Goal: Task Accomplishment & Management: Manage account settings

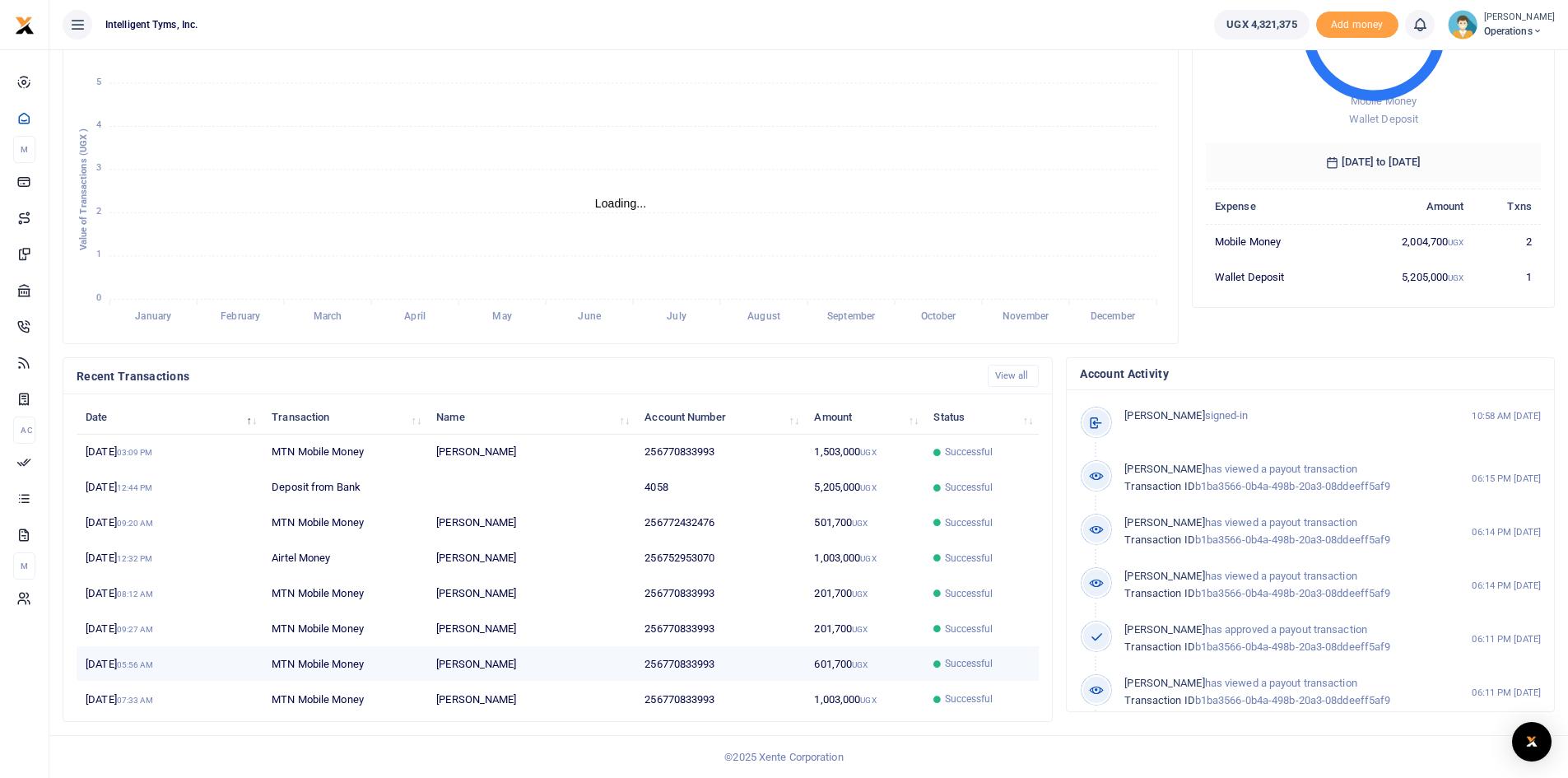
scroll to position [13, 13]
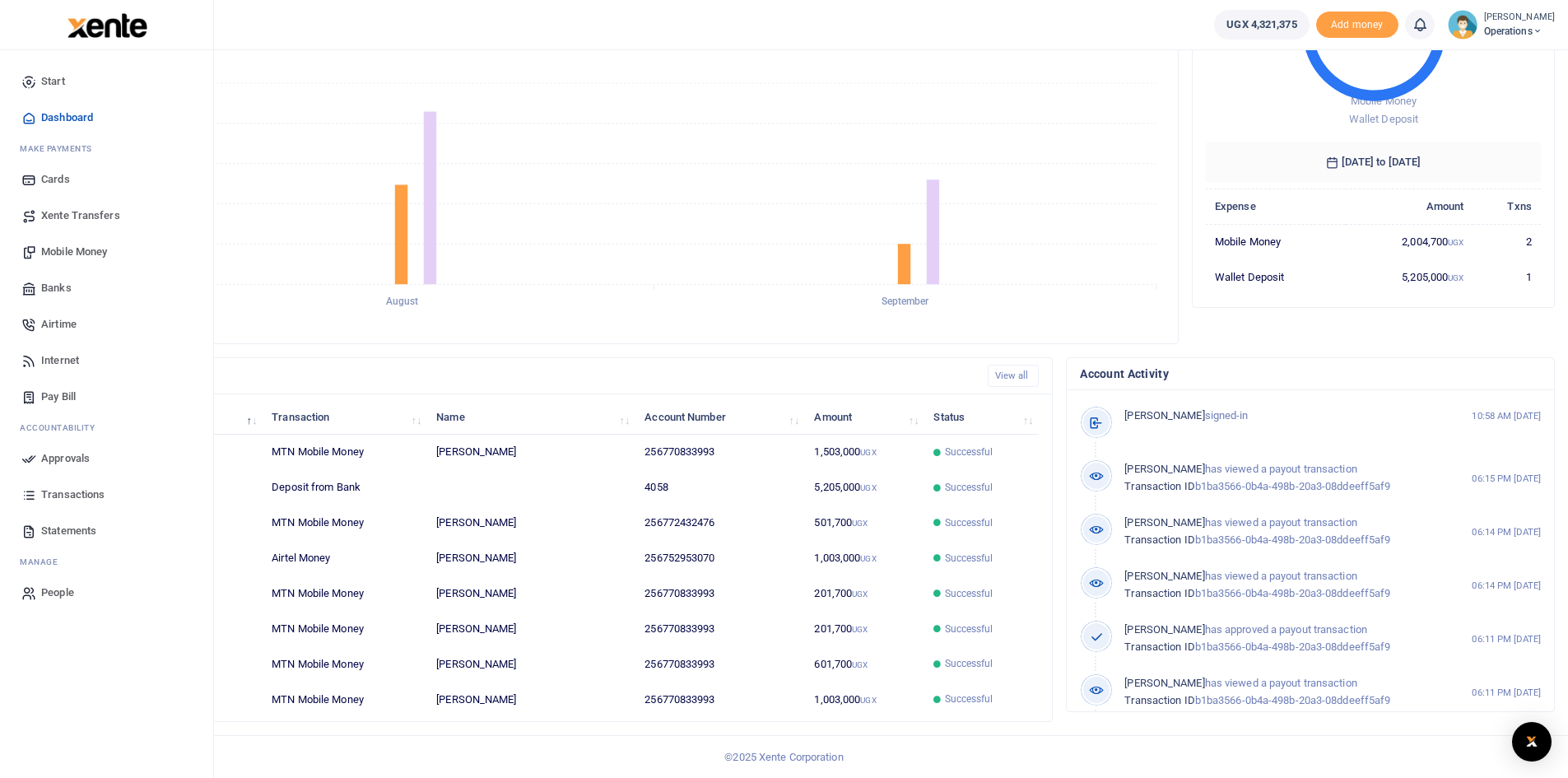
click at [72, 485] on link "Transactions" at bounding box center [106, 495] width 187 height 36
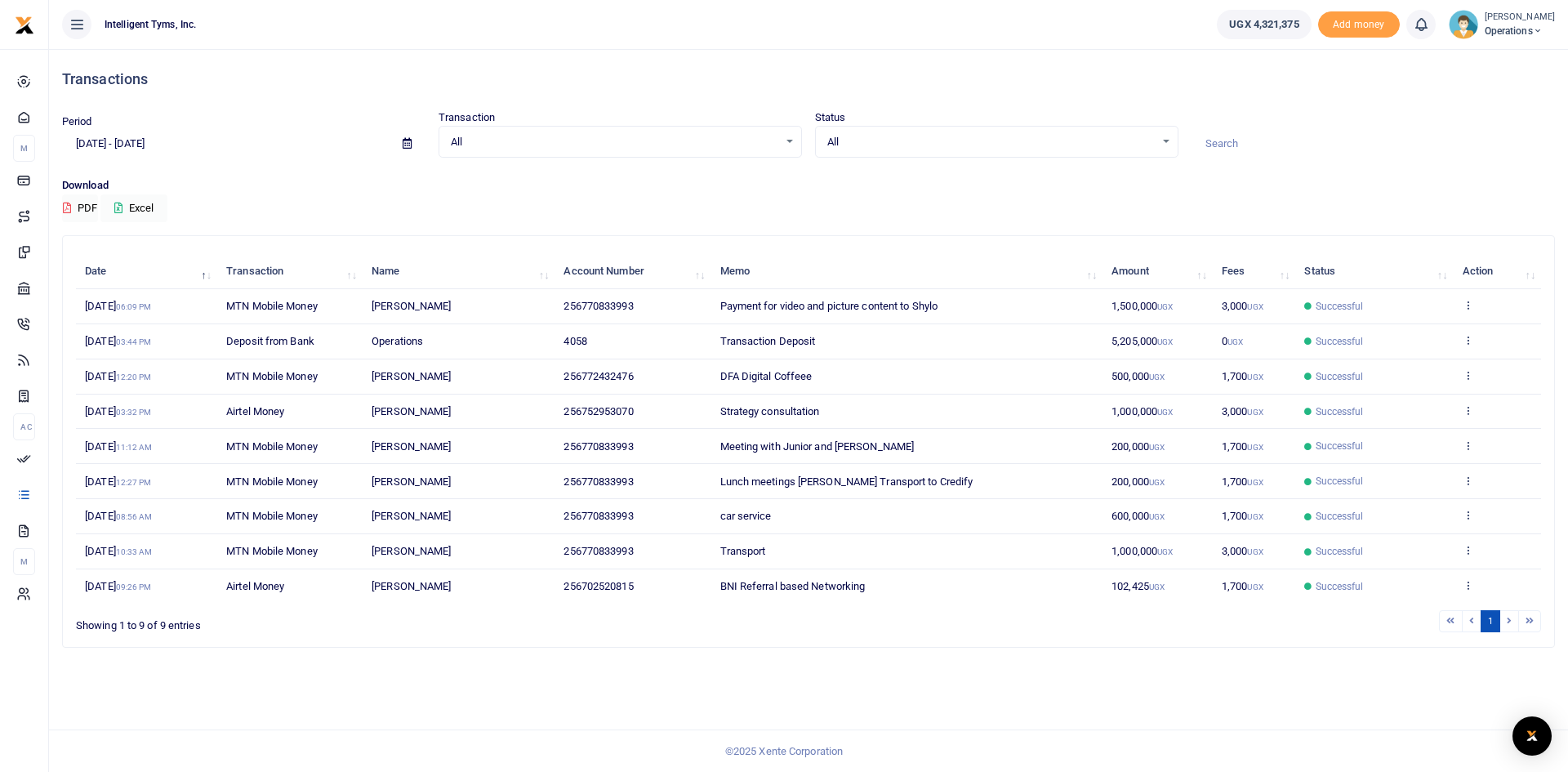
click at [1506, 621] on li at bounding box center [1510, 621] width 19 height 22
click at [1530, 621] on li at bounding box center [1530, 621] width 22 height 22
click at [882, 147] on span "All" at bounding box center [990, 142] width 327 height 16
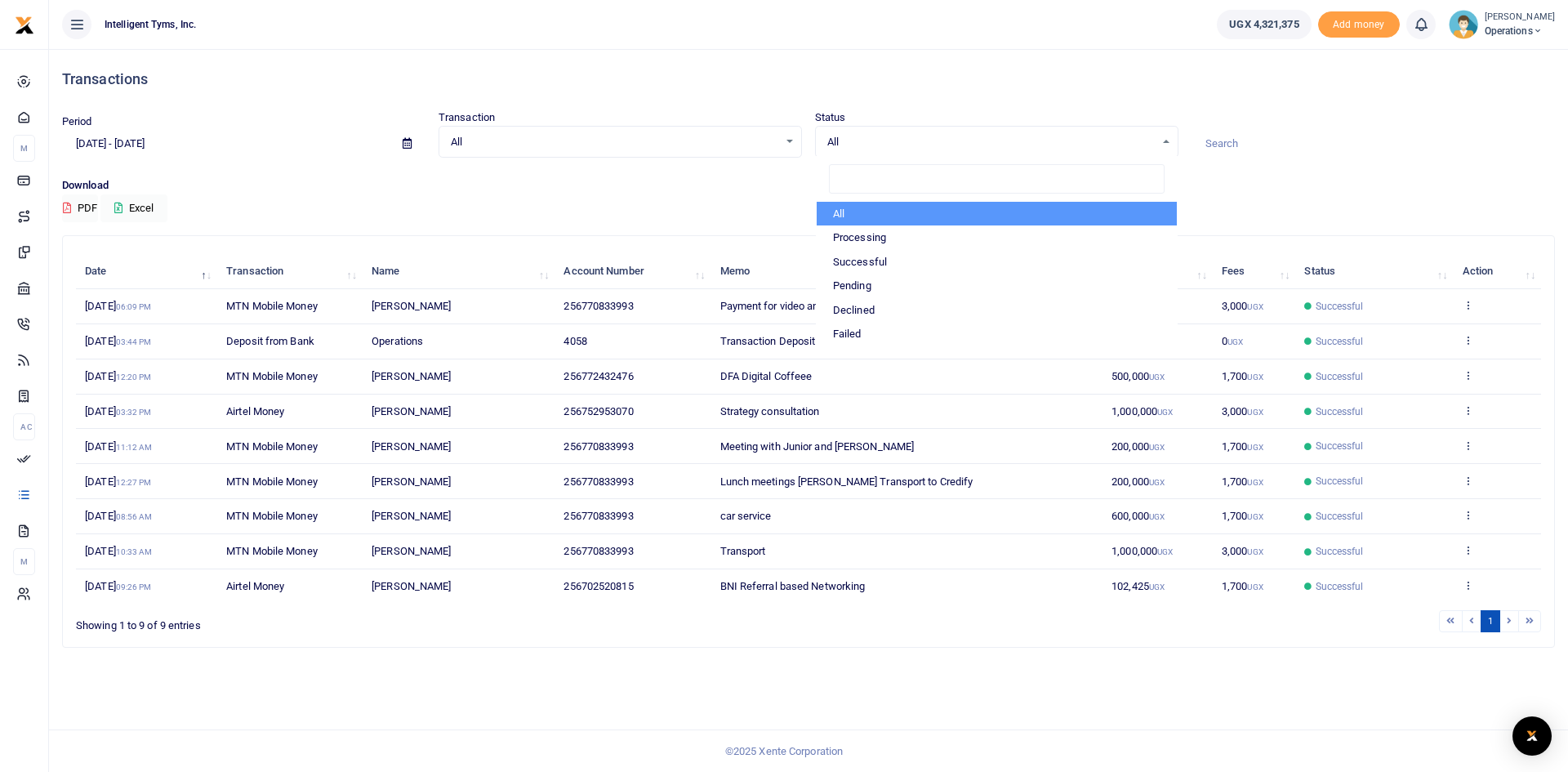
click at [882, 147] on span "All" at bounding box center [990, 142] width 327 height 16
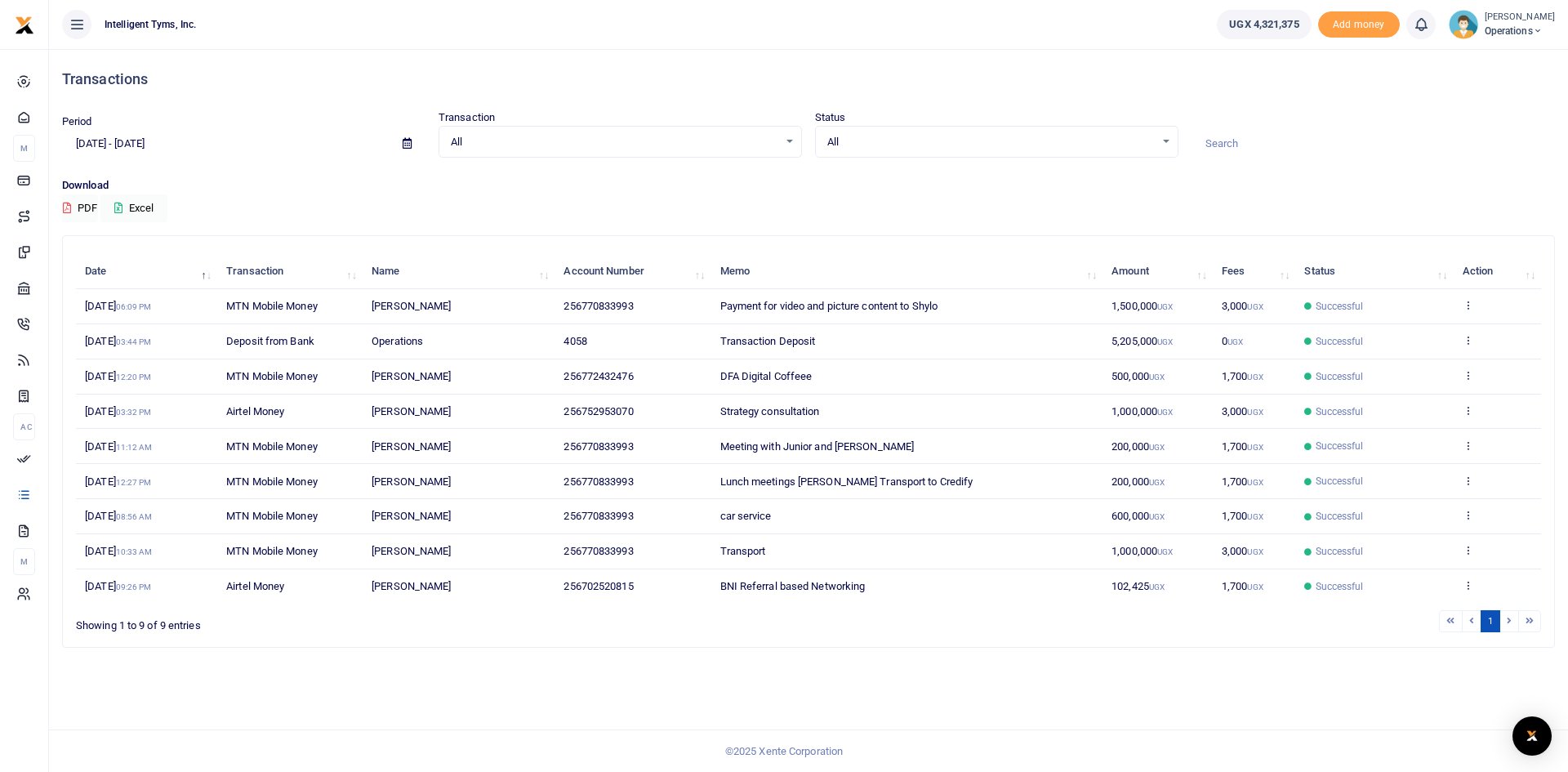
click at [763, 144] on span "All" at bounding box center [614, 142] width 327 height 16
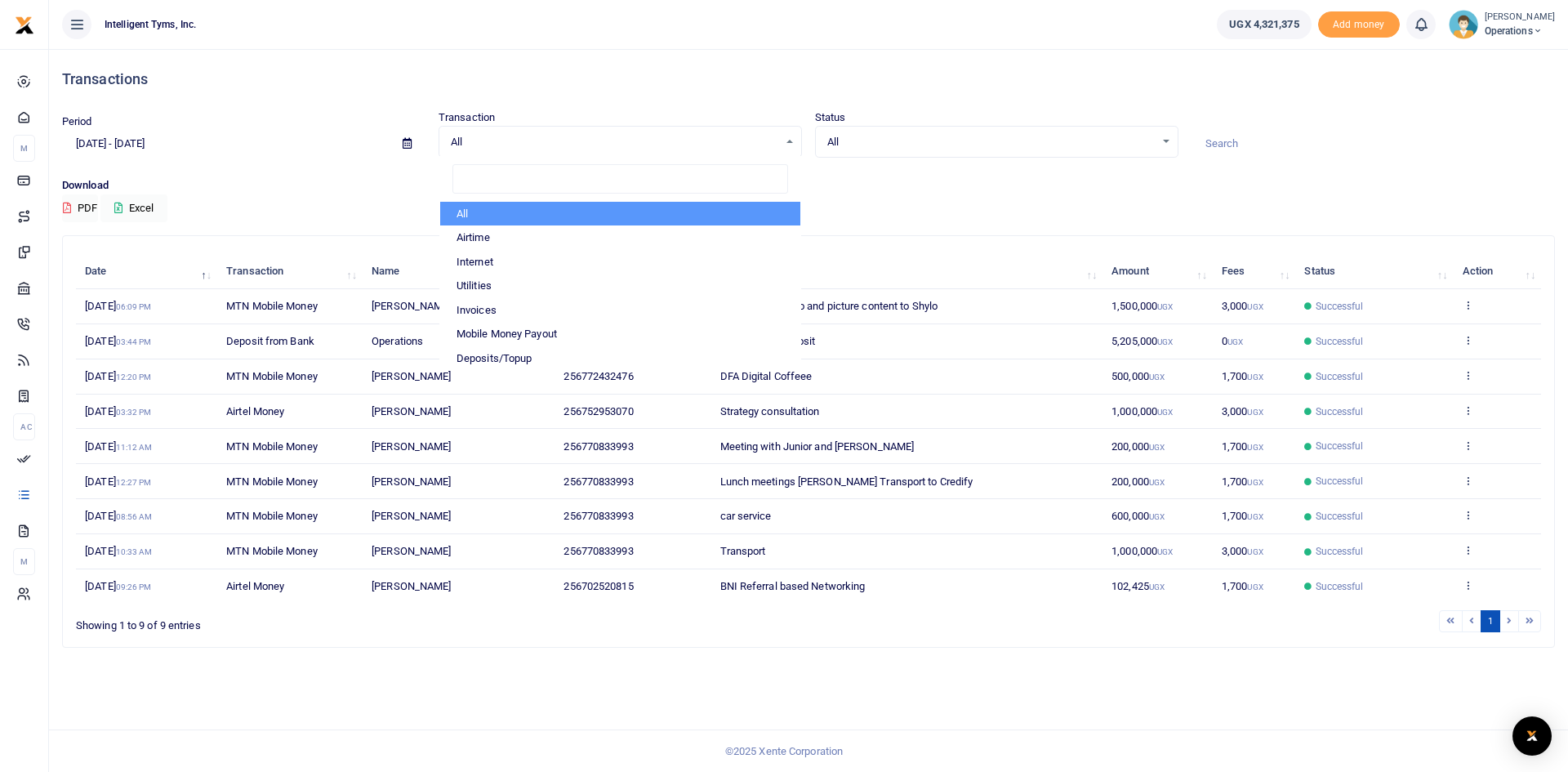
click at [763, 144] on span "All" at bounding box center [614, 142] width 327 height 16
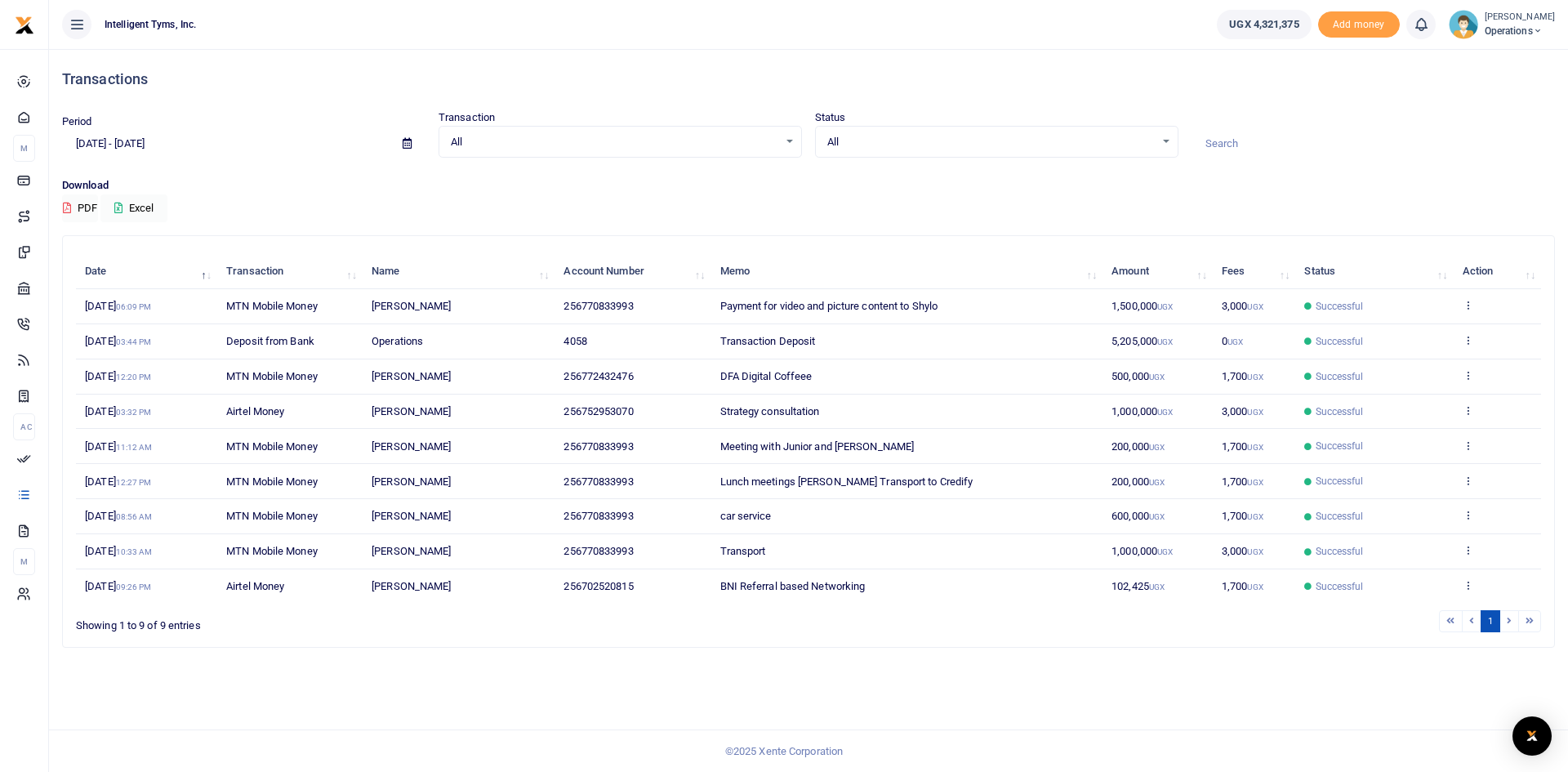
click at [1508, 26] on span "Operations" at bounding box center [1520, 31] width 70 height 15
click at [1506, 52] on link "Switch accounts" at bounding box center [1492, 59] width 129 height 23
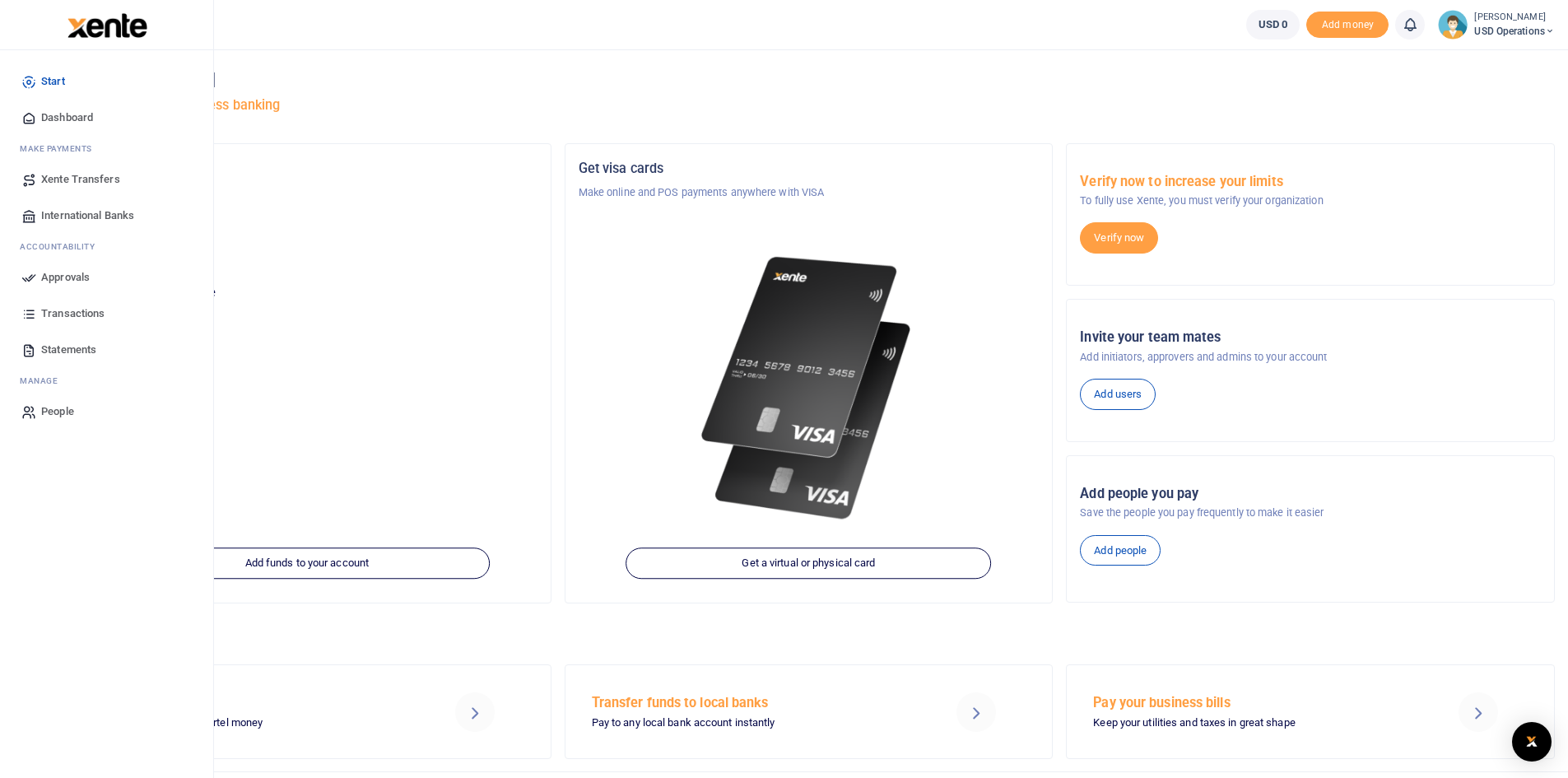
click at [75, 308] on span "Transactions" at bounding box center [73, 313] width 63 height 16
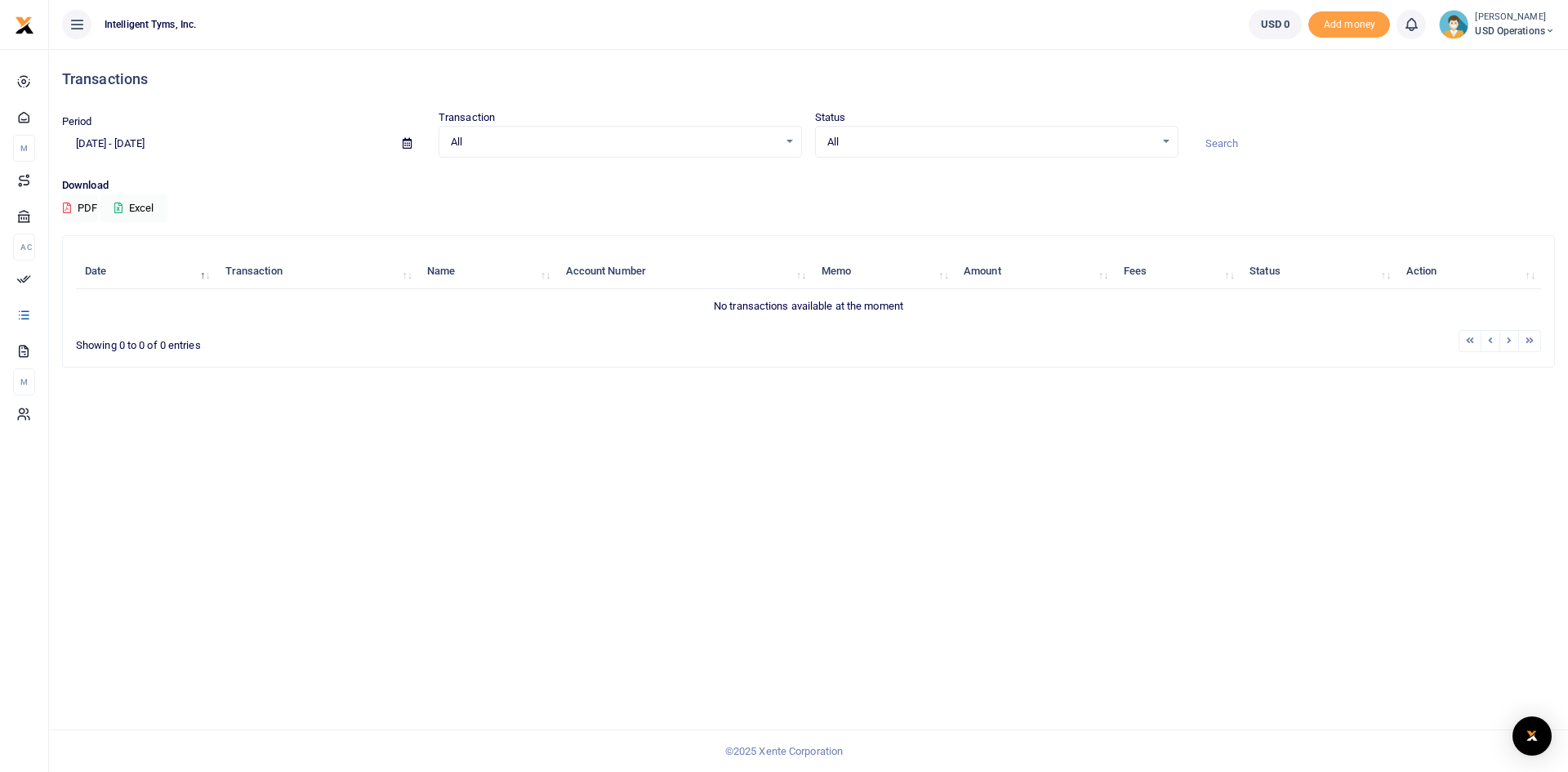
click at [1520, 28] on span "USD Operations" at bounding box center [1515, 31] width 80 height 15
click at [1502, 64] on link "Switch accounts" at bounding box center [1492, 59] width 129 height 23
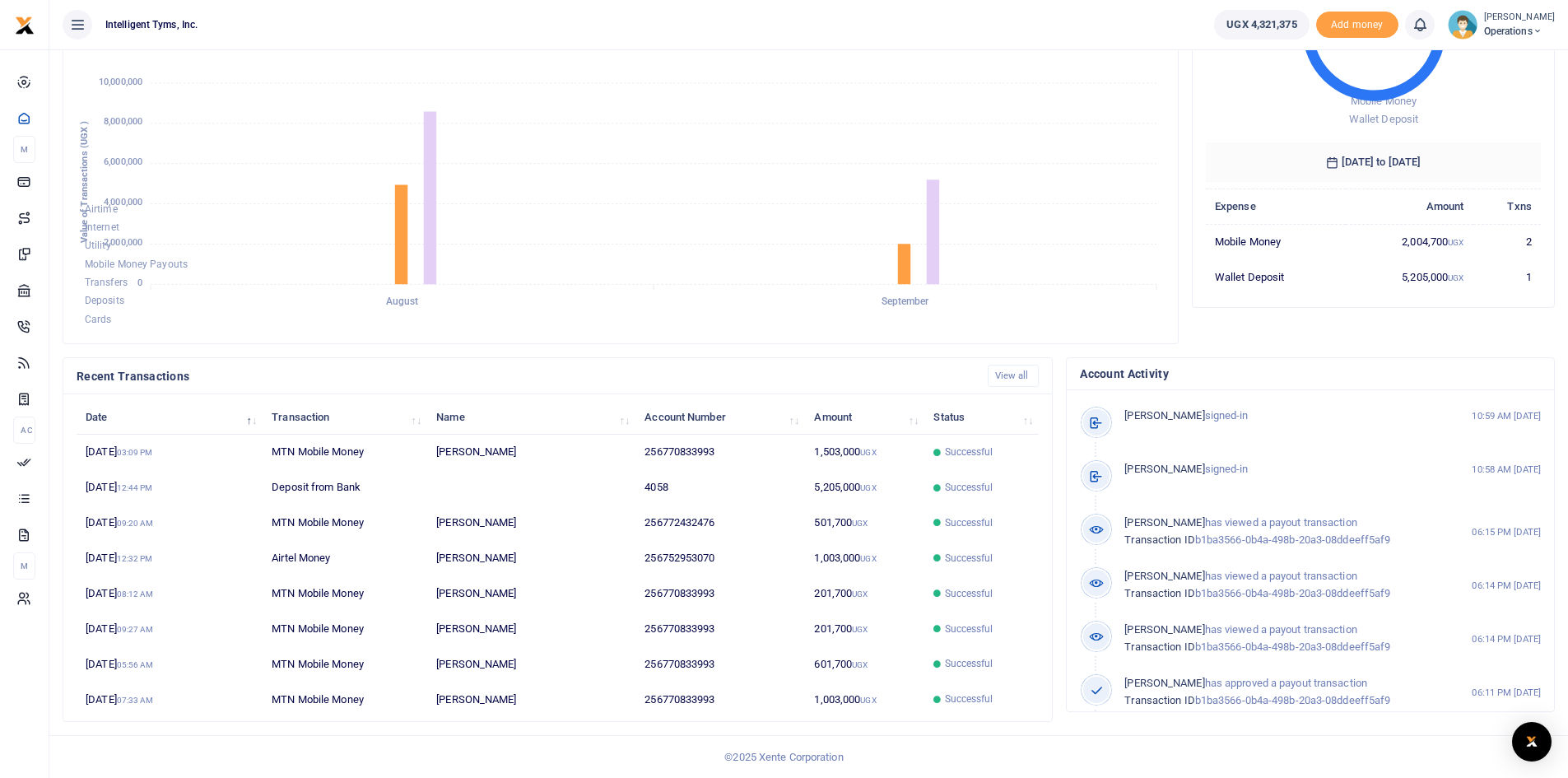
scroll to position [13, 13]
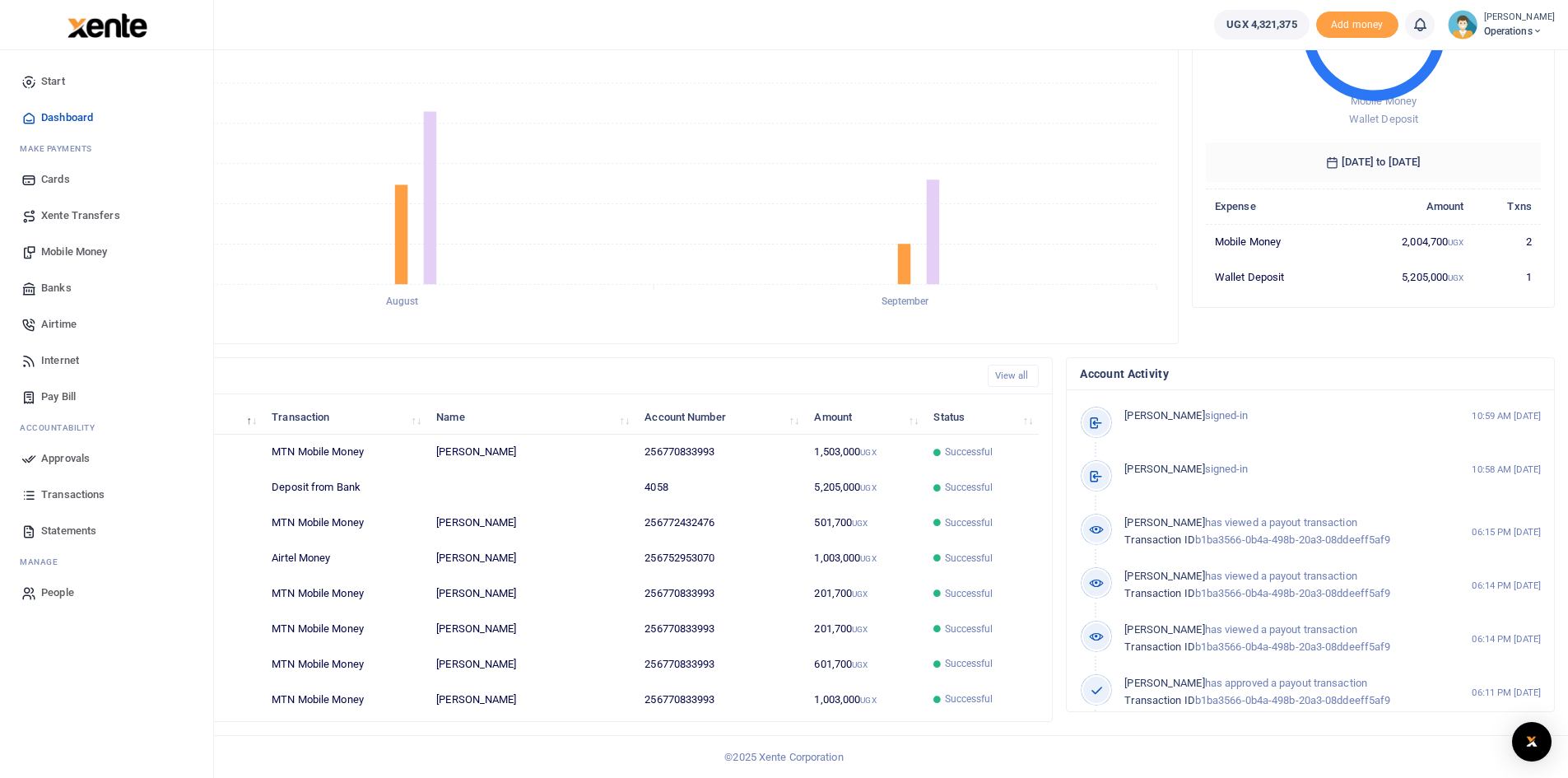
click at [74, 530] on span "Statements" at bounding box center [69, 530] width 55 height 16
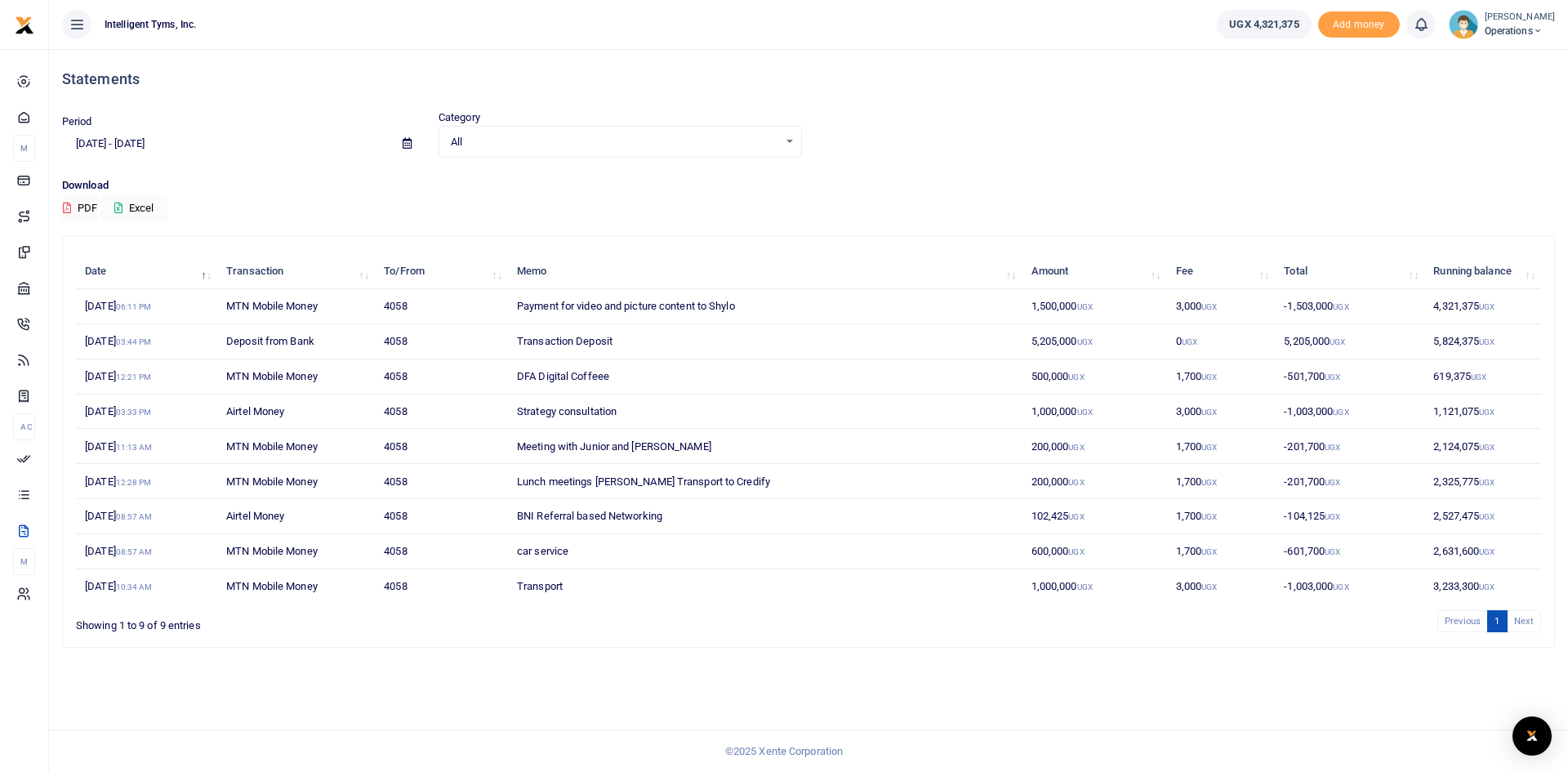
click at [1521, 626] on li "Next" at bounding box center [1524, 621] width 33 height 22
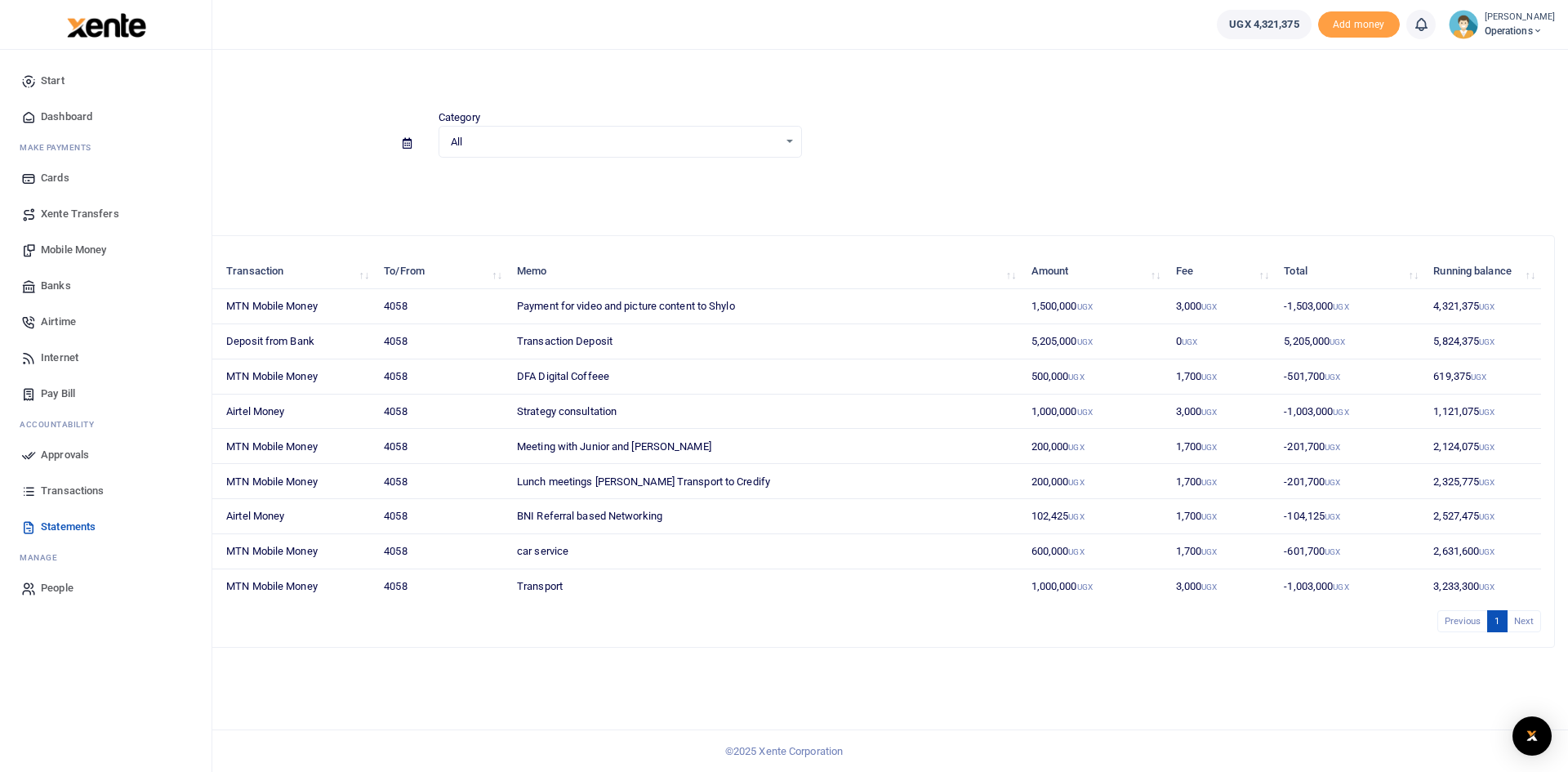
click at [65, 115] on span "Dashboard" at bounding box center [67, 116] width 52 height 16
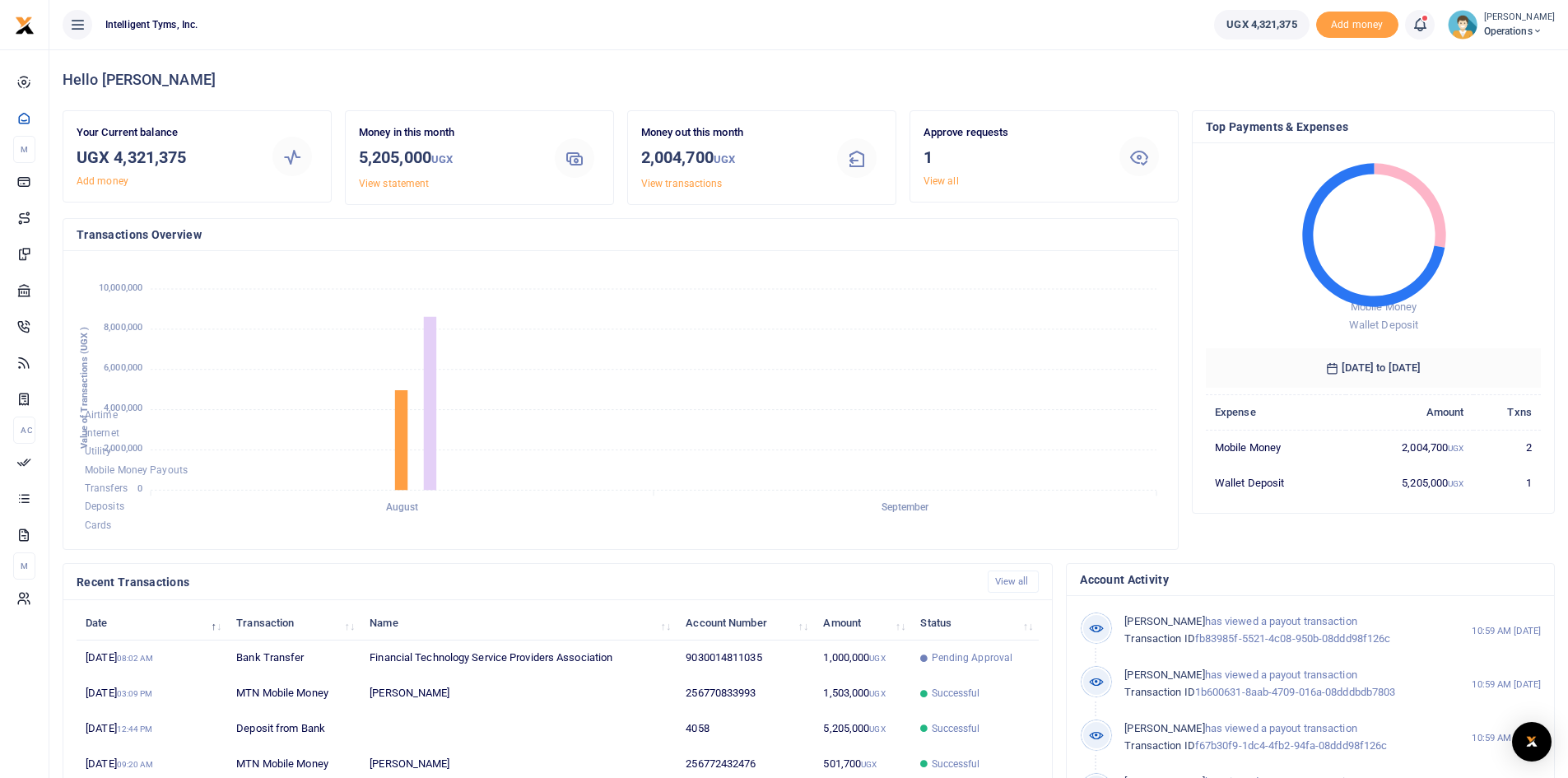
scroll to position [13, 13]
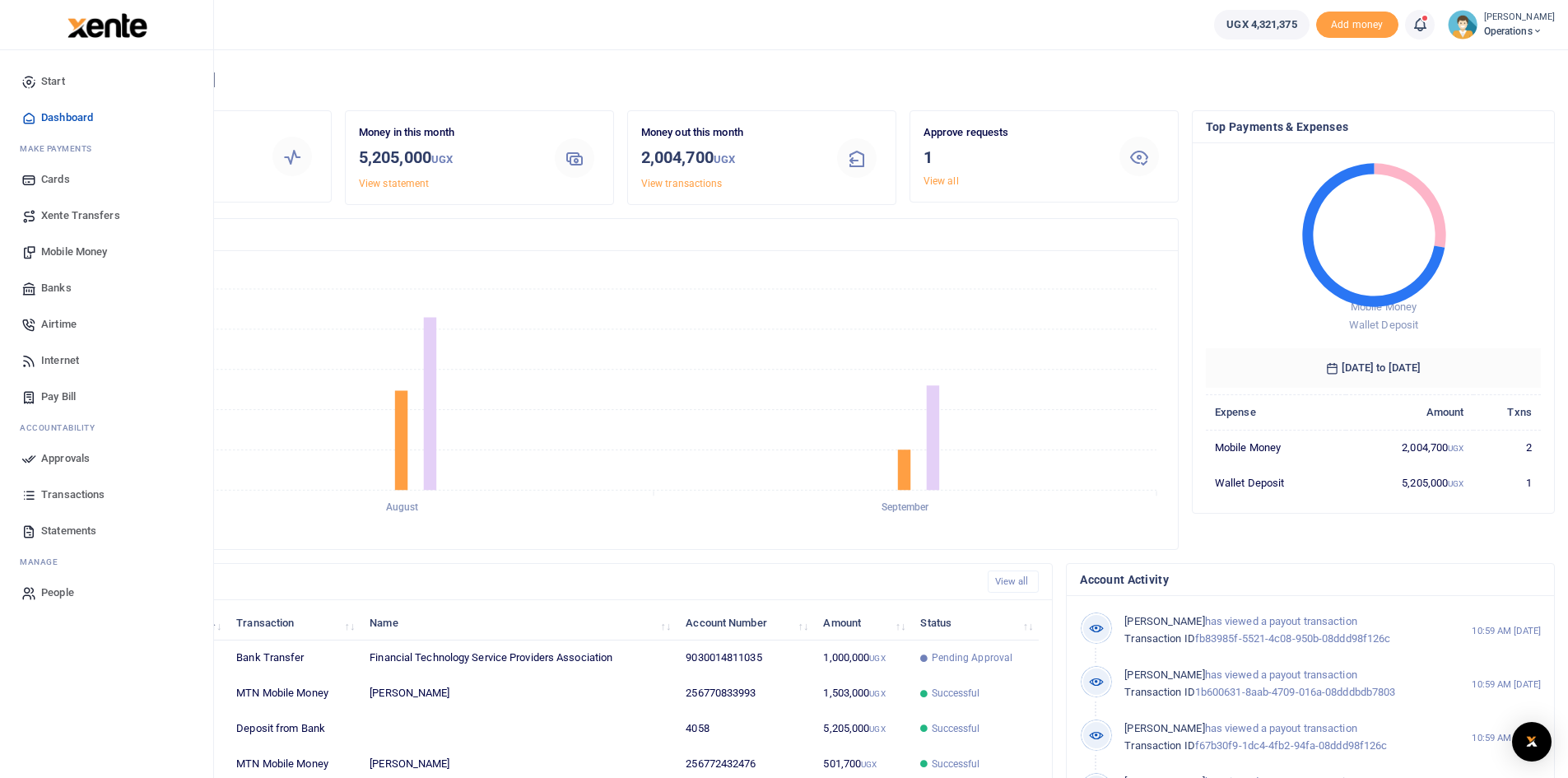
click at [59, 453] on span "Approvals" at bounding box center [66, 458] width 48 height 16
click at [58, 459] on span "Approvals" at bounding box center [66, 458] width 48 height 16
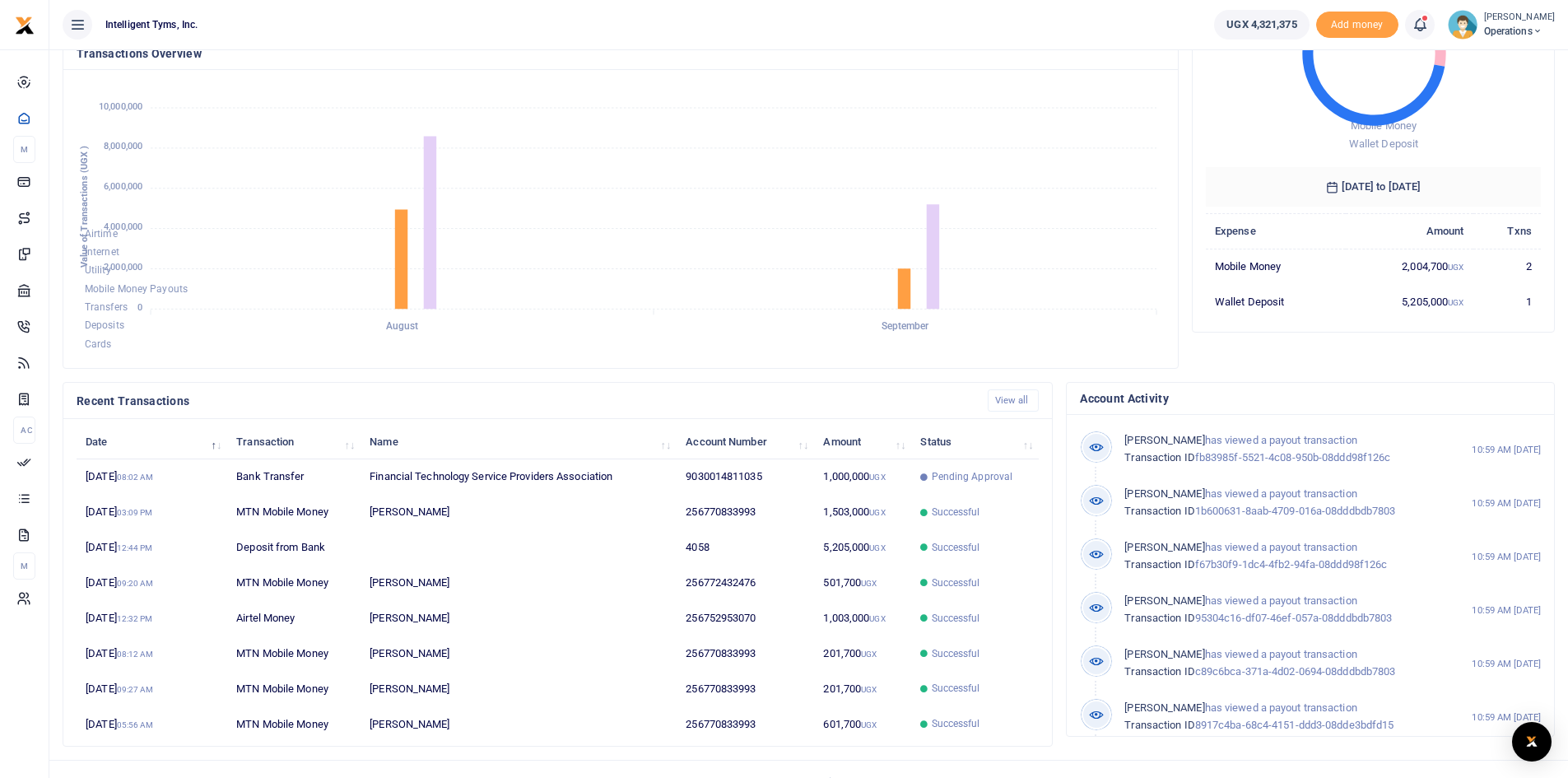
scroll to position [206, 0]
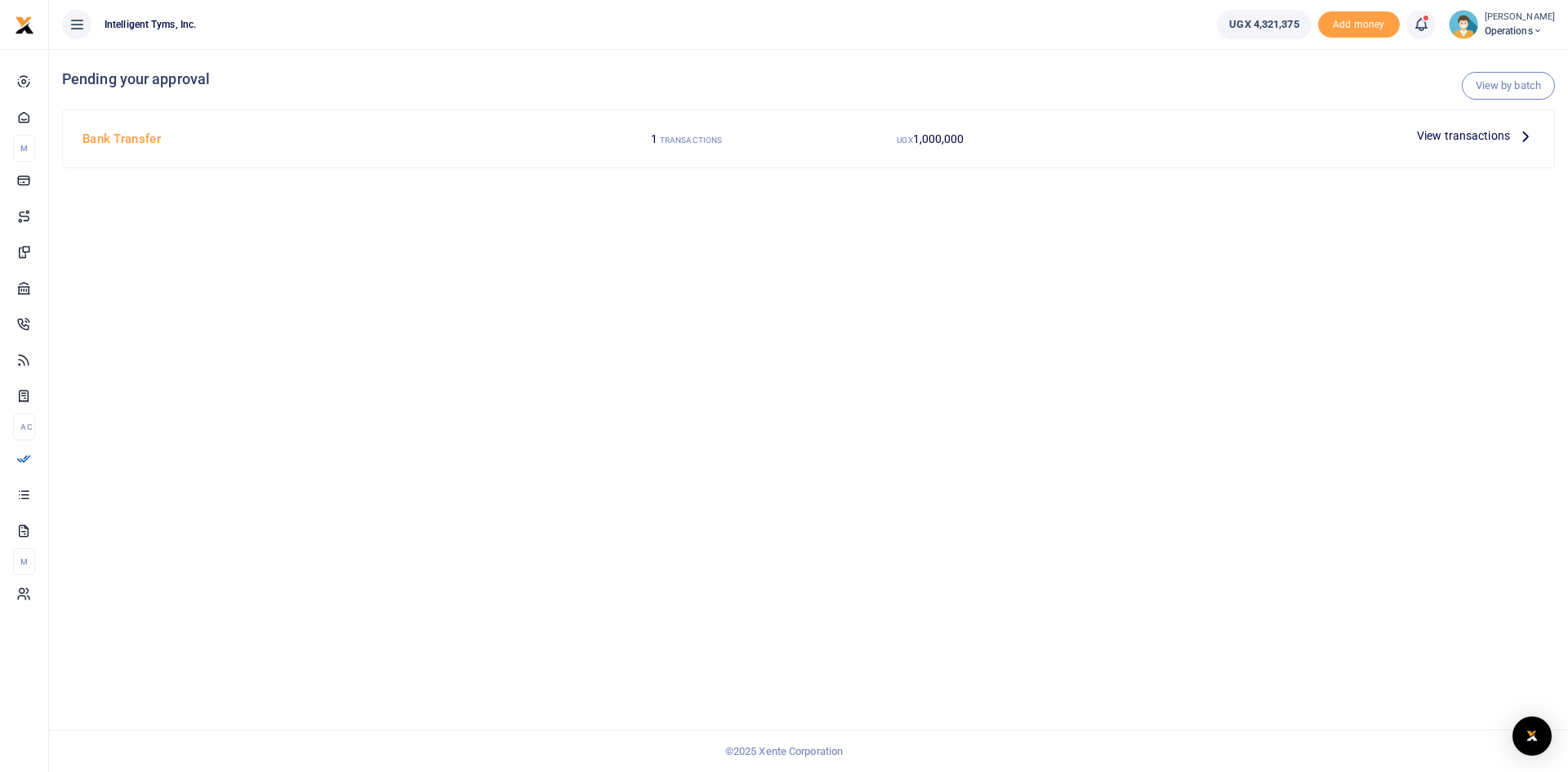
click at [1510, 134] on span "View transactions" at bounding box center [1463, 135] width 93 height 18
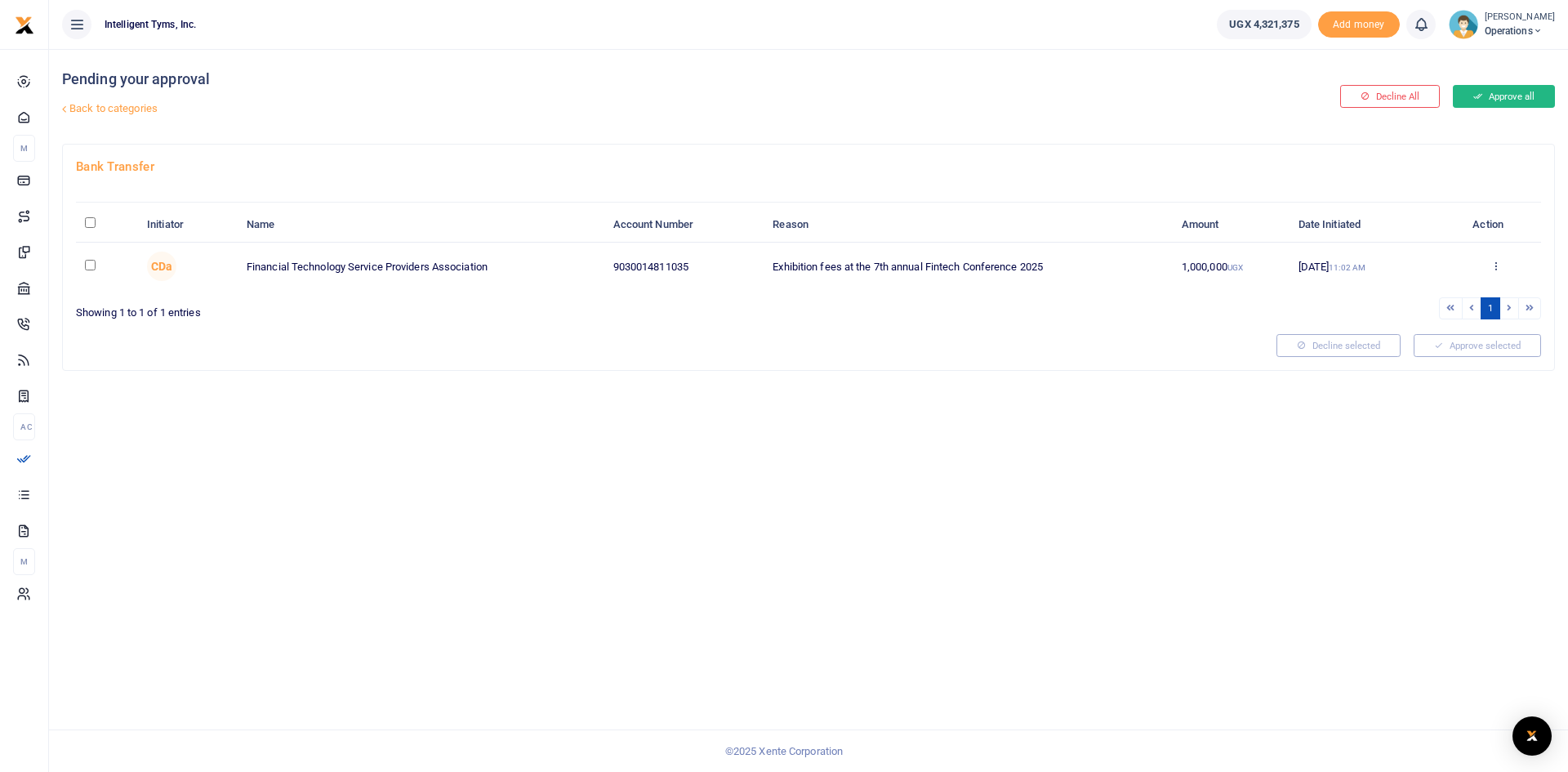
click at [1489, 95] on button "Approve all" at bounding box center [1504, 96] width 102 height 23
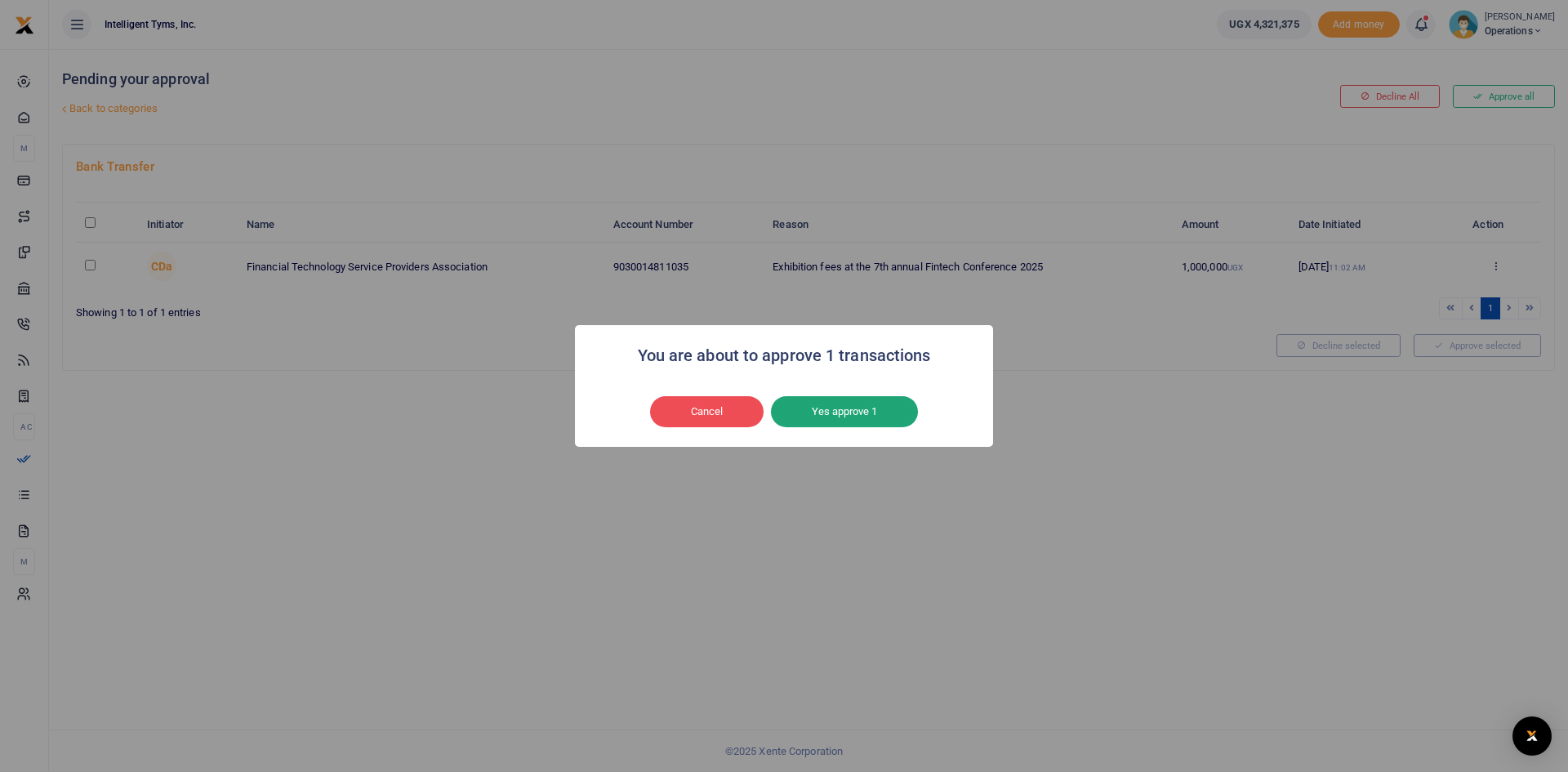
click at [844, 410] on button "Yes approve 1" at bounding box center [844, 411] width 147 height 31
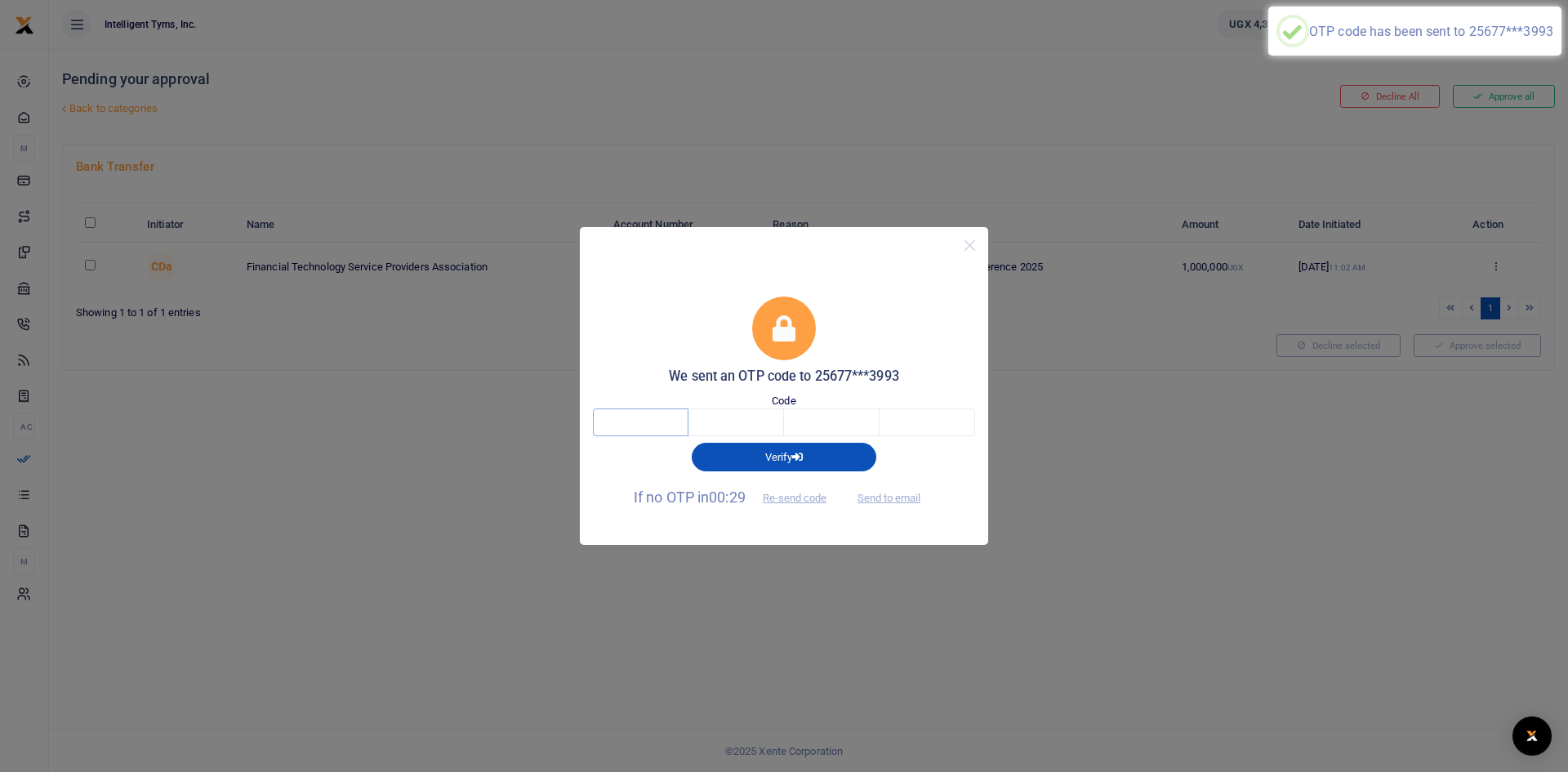
click at [672, 414] on input "text" at bounding box center [641, 422] width 95 height 27
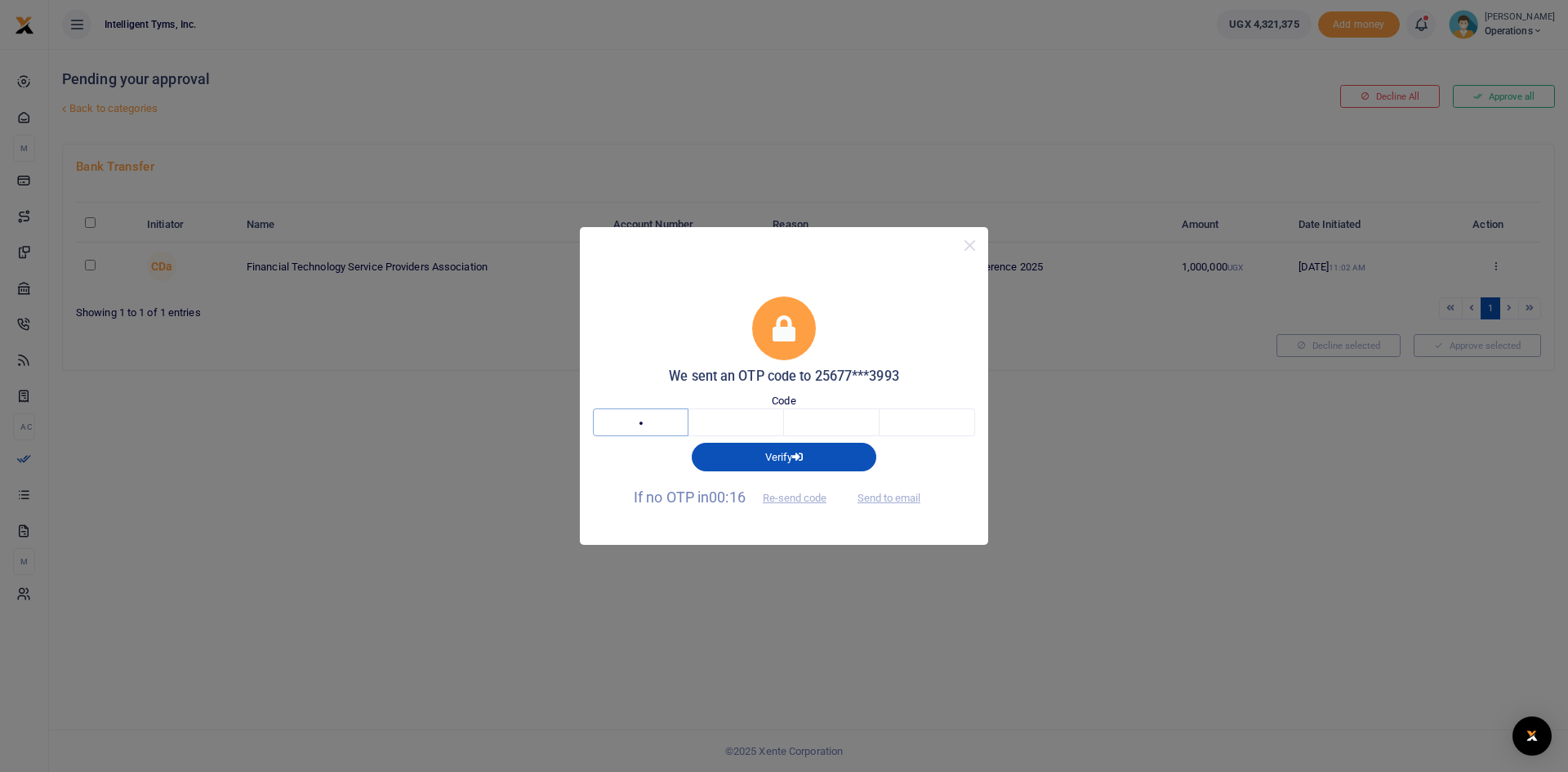
type input "1"
type input "0"
type input "6"
type input "7"
click at [679, 422] on input "1" at bounding box center [641, 422] width 95 height 27
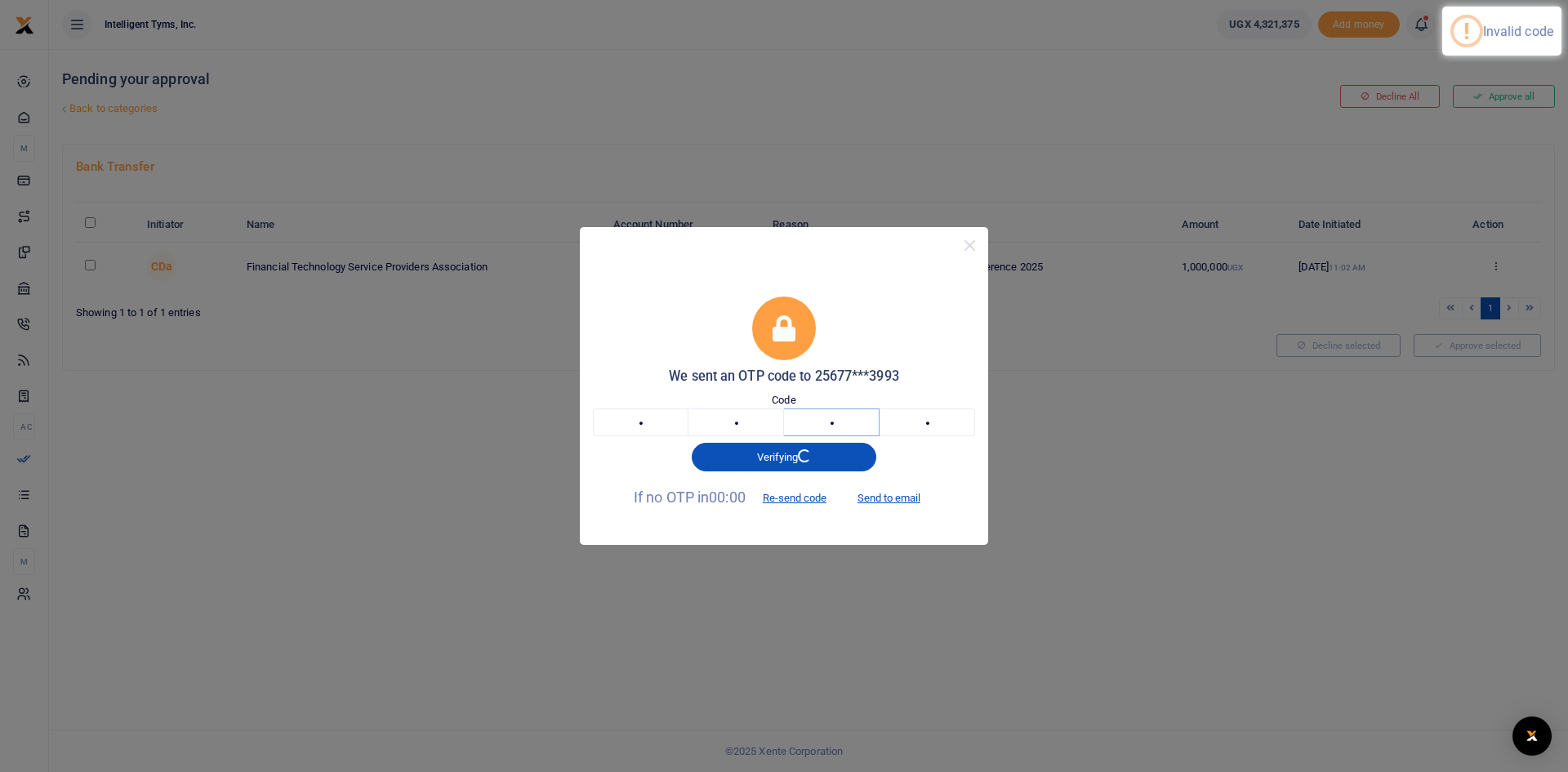
type input "8"
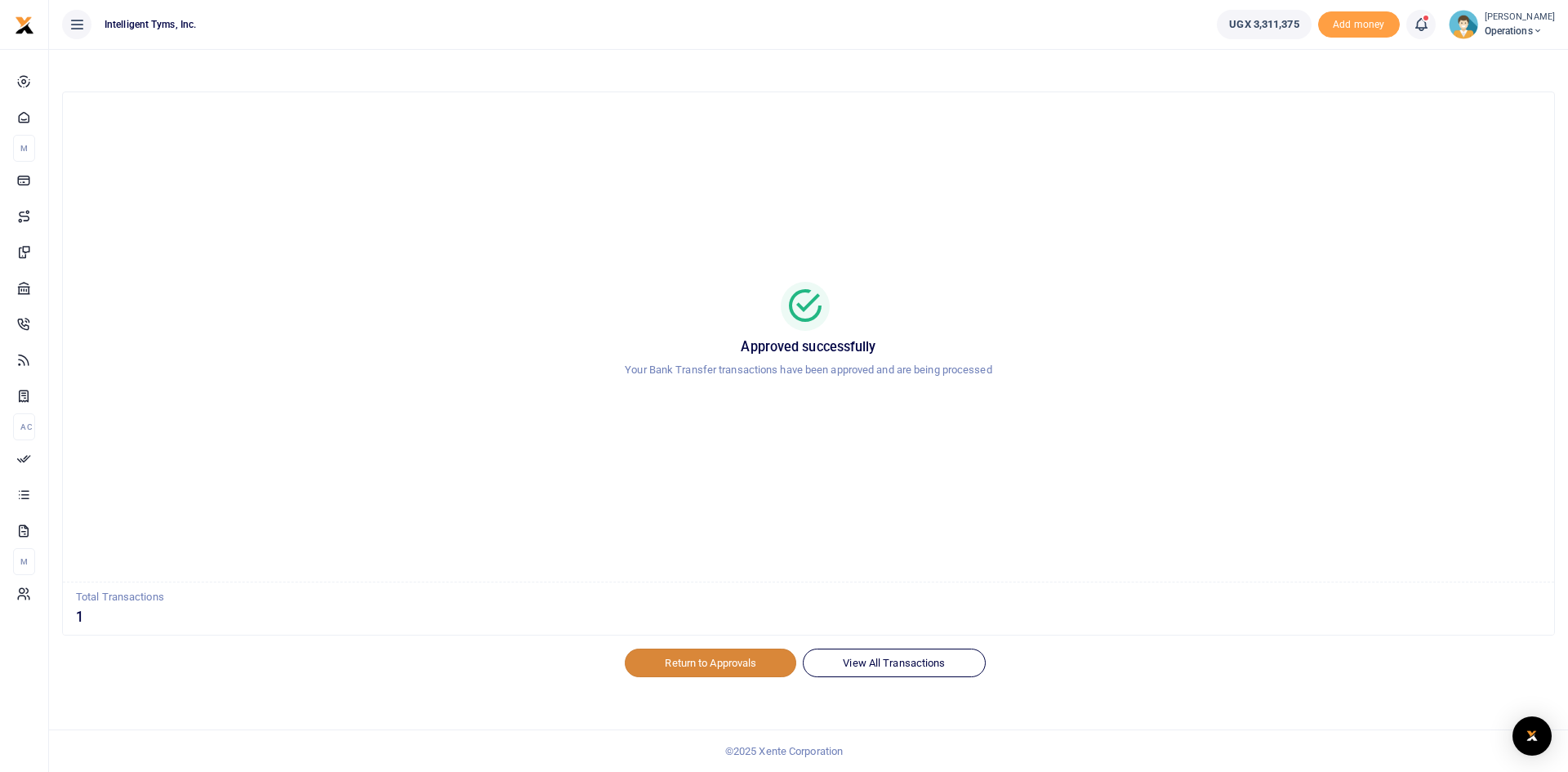
click at [728, 661] on link "Return to Approvals" at bounding box center [711, 662] width 172 height 27
